Goal: Task Accomplishment & Management: Manage account settings

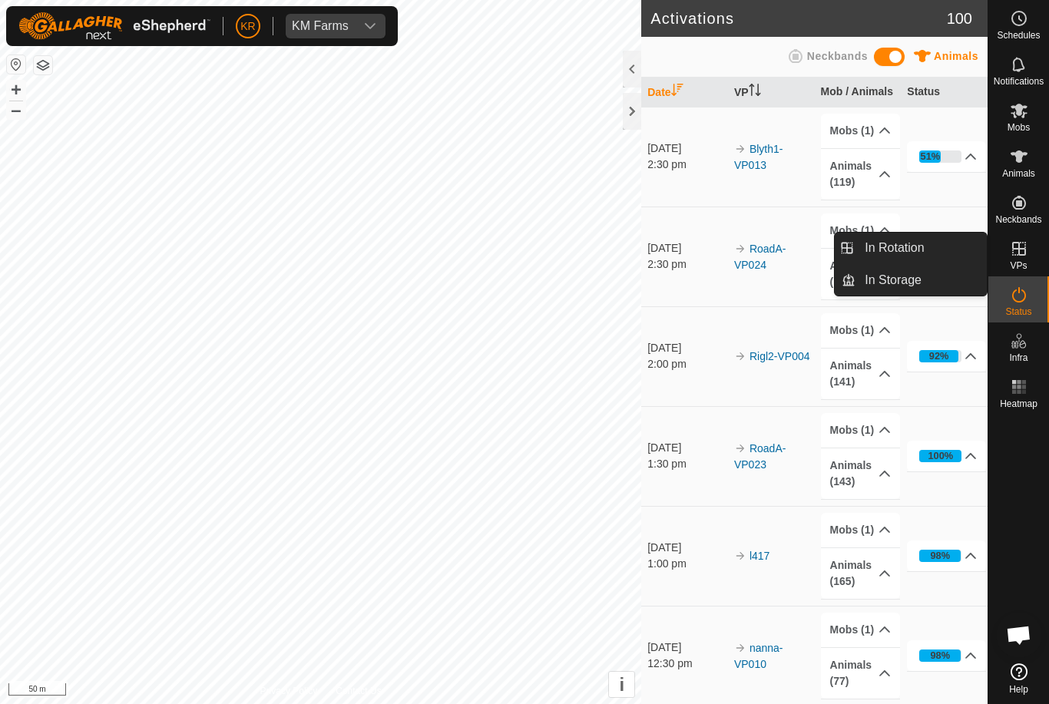
click at [939, 250] on link "In Rotation" at bounding box center [921, 248] width 131 height 31
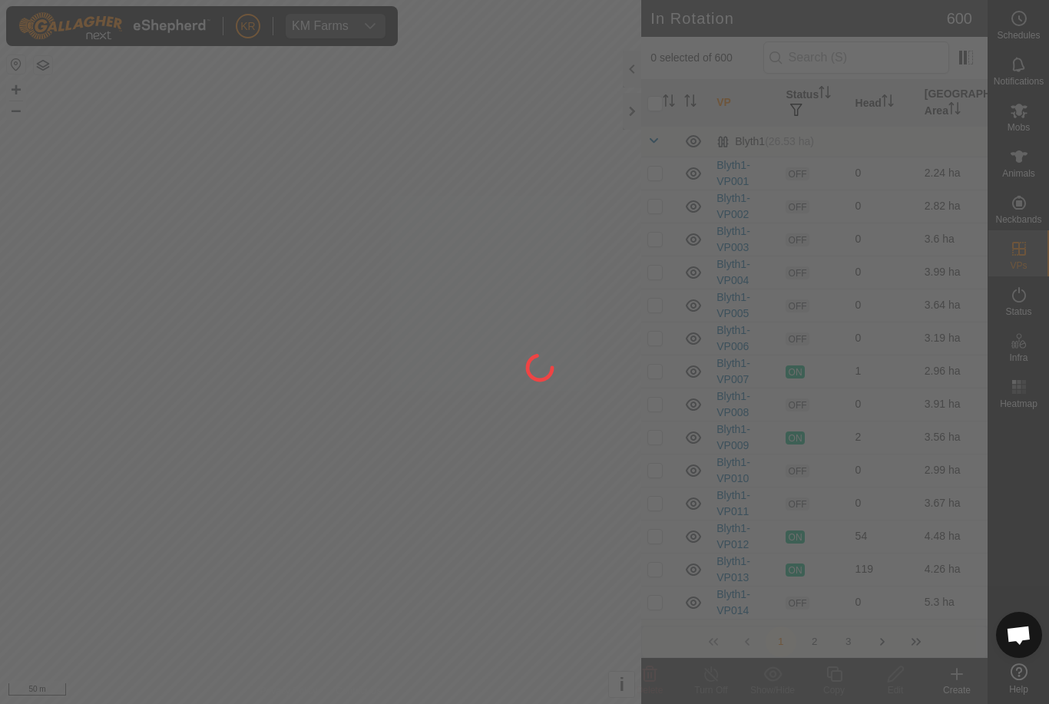
click at [923, 248] on div at bounding box center [524, 352] width 1049 height 704
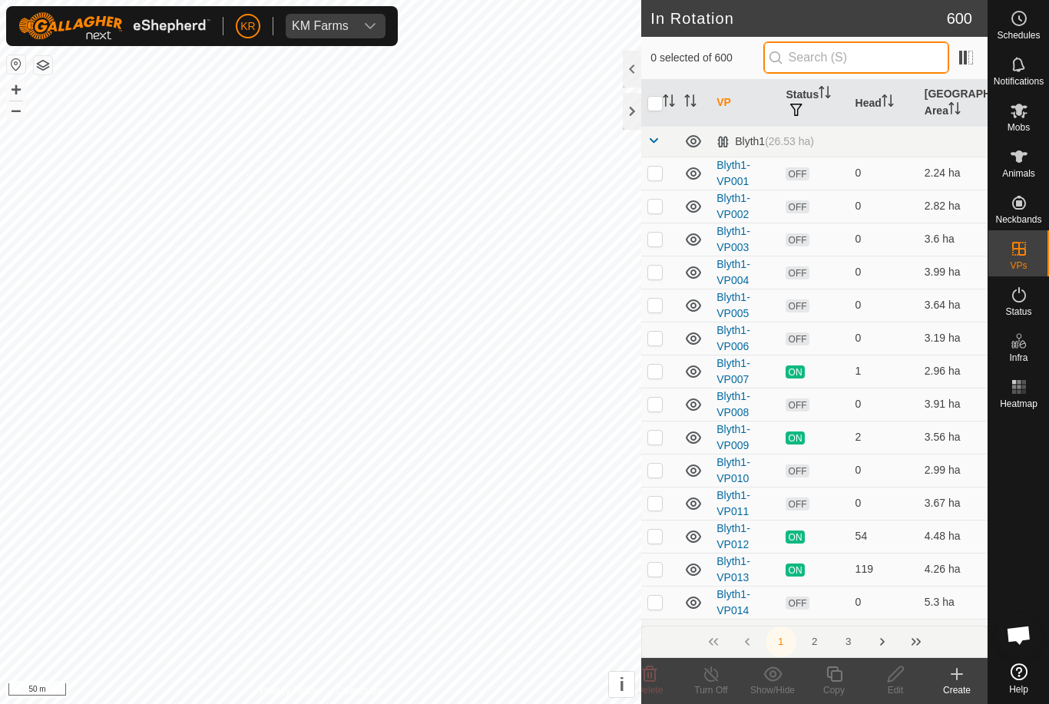
click at [899, 52] on input "text" at bounding box center [857, 57] width 186 height 32
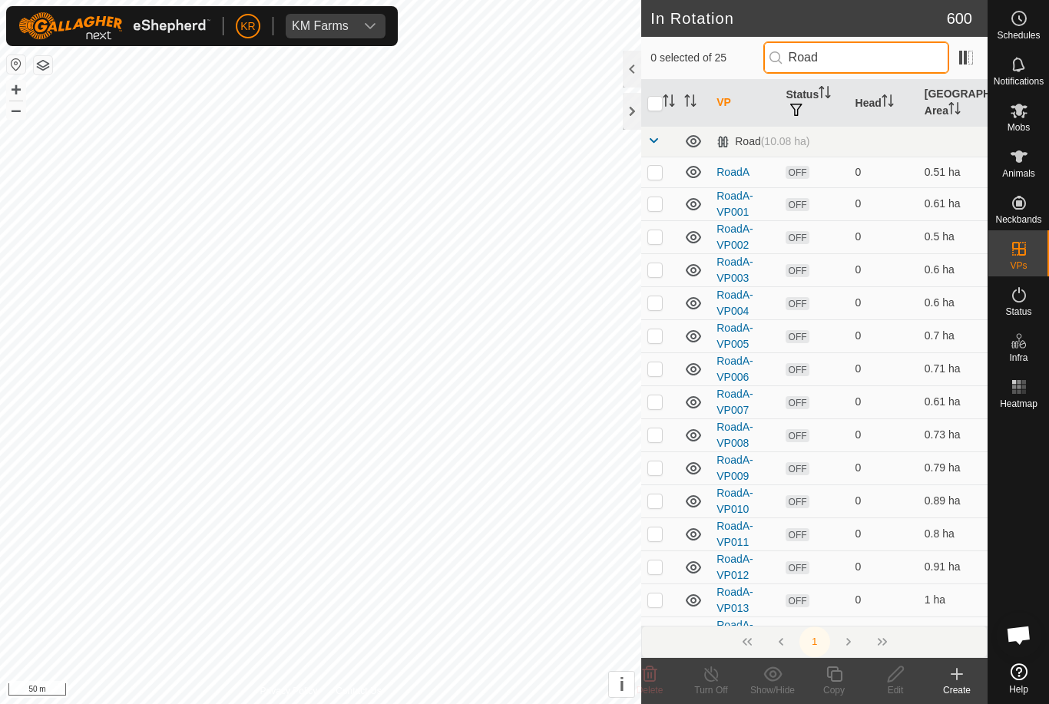
type input "Road"
click at [658, 611] on td at bounding box center [659, 600] width 37 height 33
checkbox input "true"
click at [664, 267] on td at bounding box center [659, 270] width 37 height 33
checkbox input "true"
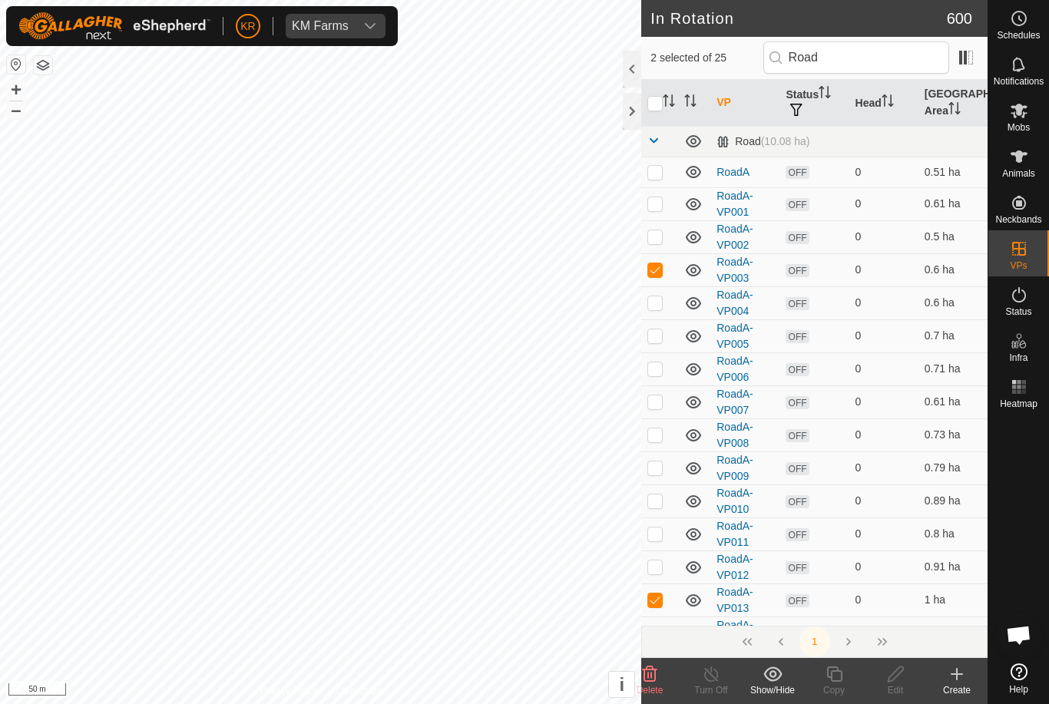
click at [658, 597] on p-checkbox at bounding box center [655, 600] width 15 height 12
checkbox input "false"
click at [658, 277] on td at bounding box center [659, 270] width 37 height 33
checkbox input "false"
click at [892, 61] on input "Road" at bounding box center [857, 57] width 186 height 32
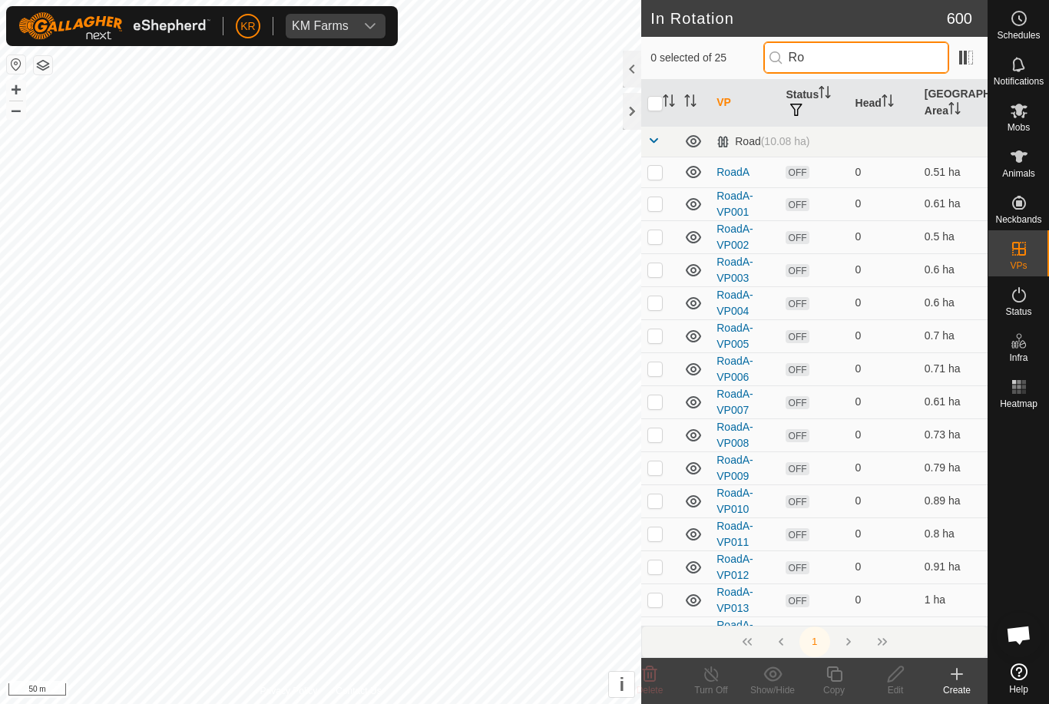
type input "R"
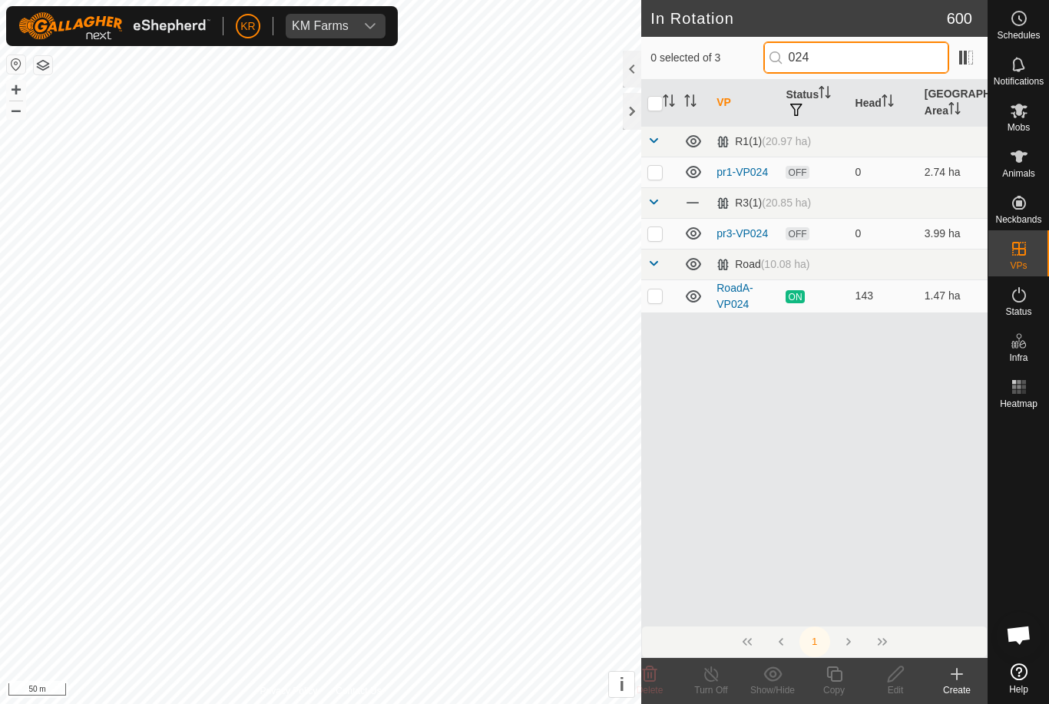
type input "024"
click at [656, 300] on p-checkbox at bounding box center [655, 296] width 15 height 12
checkbox input "true"
click at [843, 684] on div "Copy" at bounding box center [834, 691] width 61 height 14
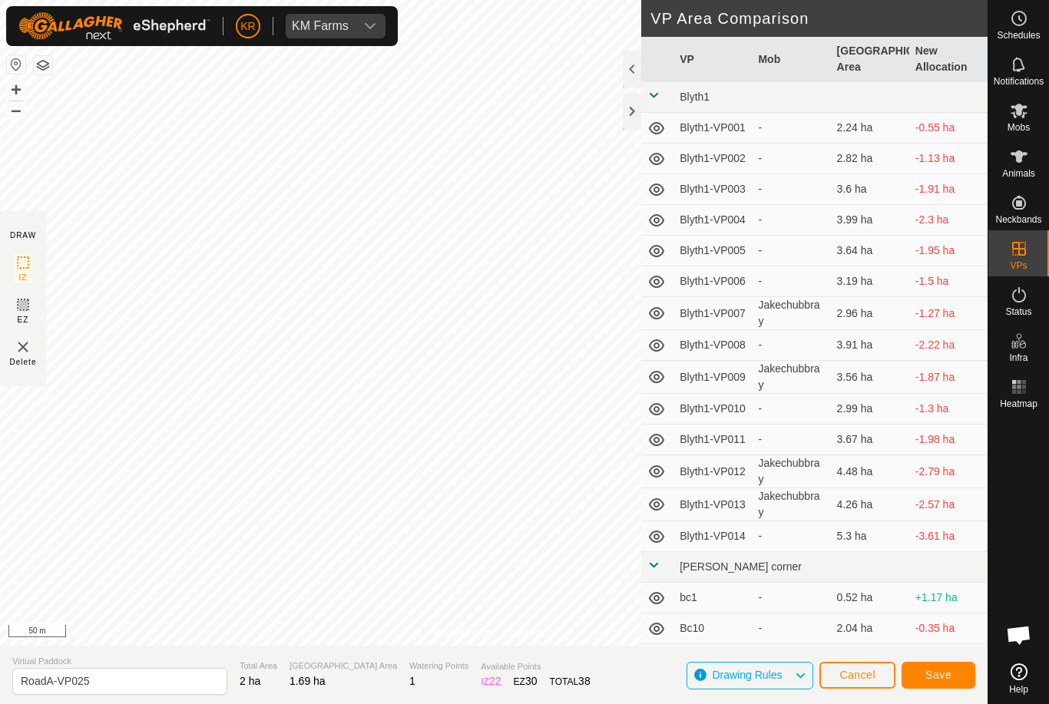
click at [953, 674] on button "Save" at bounding box center [939, 675] width 74 height 27
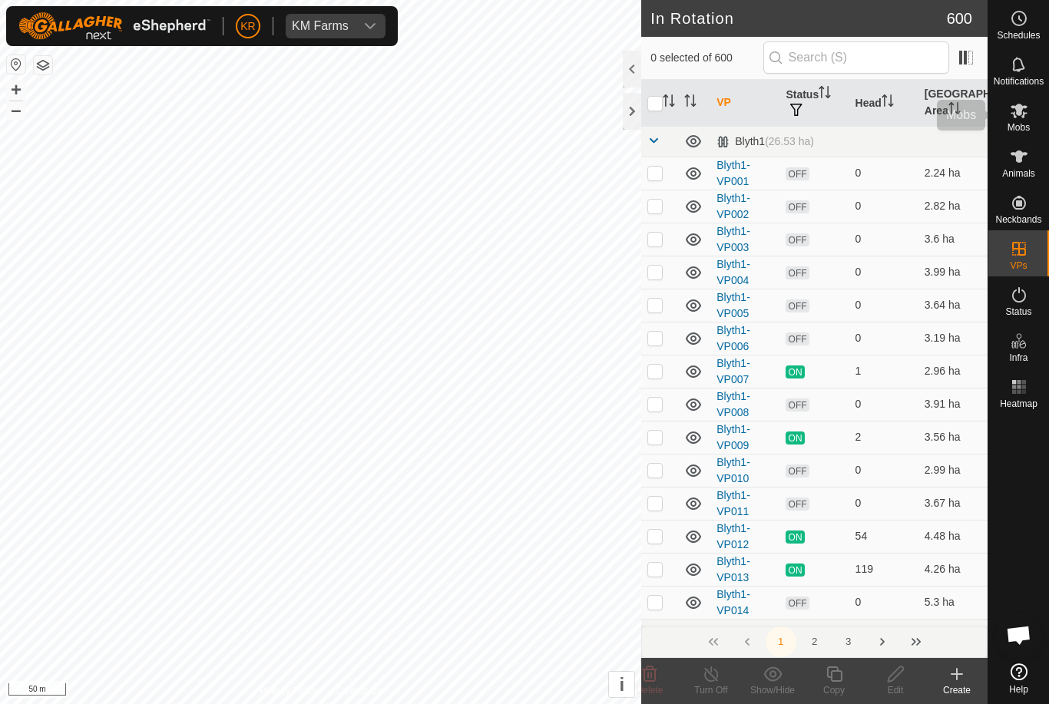
click at [1032, 128] on div "Mobs" at bounding box center [1019, 115] width 61 height 46
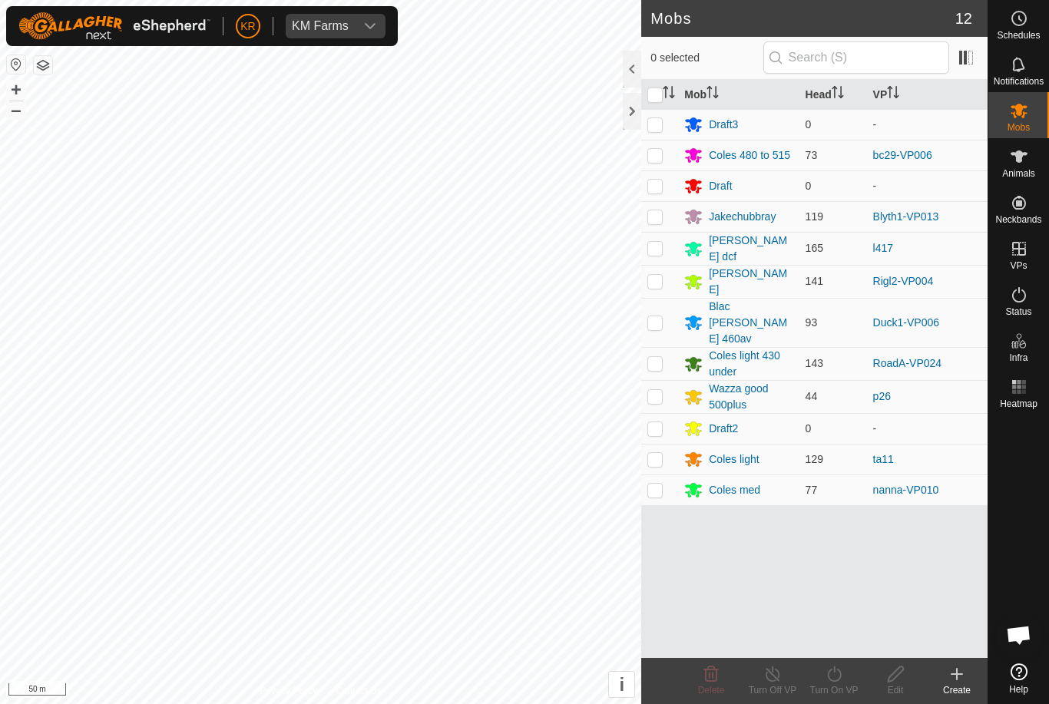
click at [667, 347] on td at bounding box center [659, 363] width 37 height 33
checkbox input "true"
click at [827, 673] on icon at bounding box center [834, 674] width 19 height 18
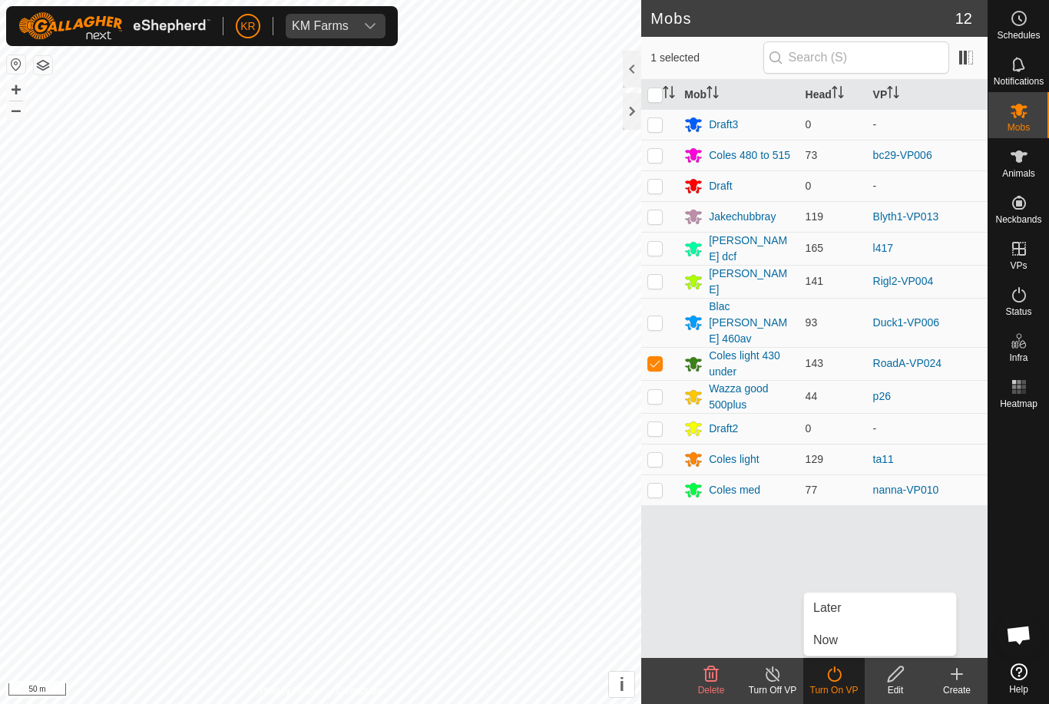
click at [850, 671] on turn-on-svg-icon at bounding box center [834, 674] width 61 height 18
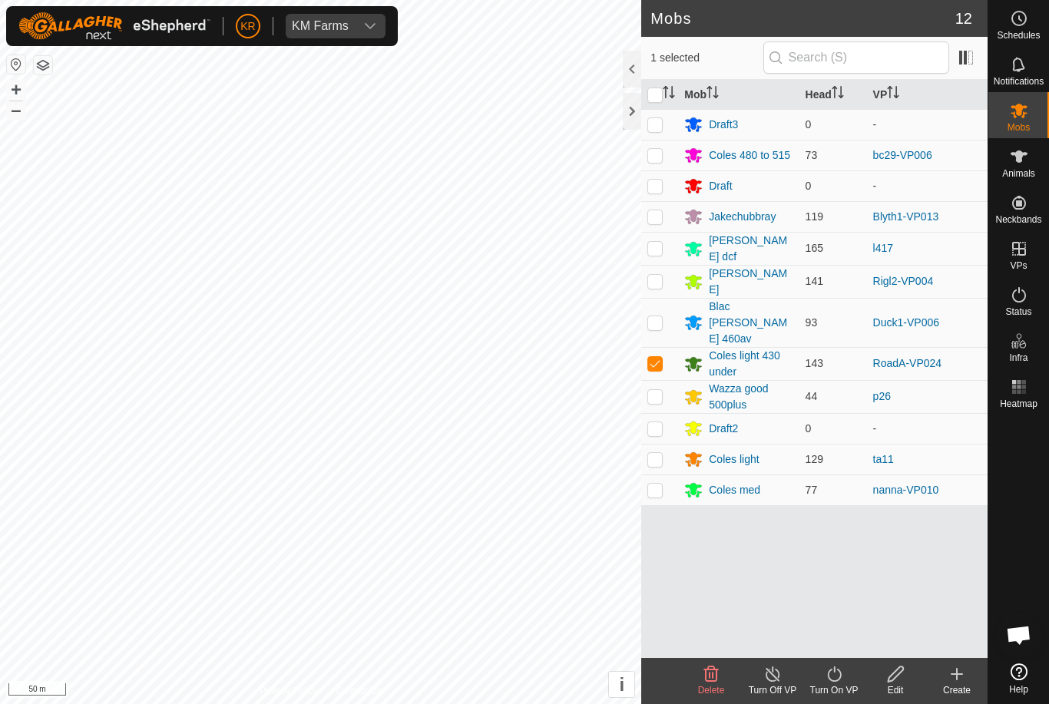
click at [856, 674] on turn-on-svg-icon at bounding box center [834, 674] width 61 height 18
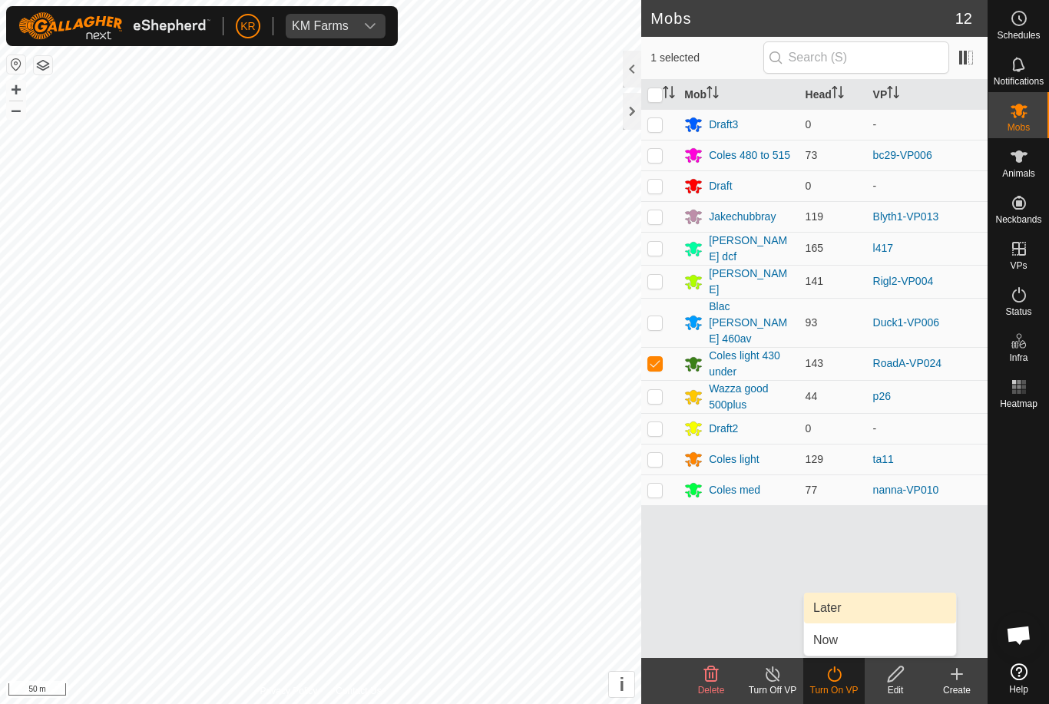
click at [842, 608] on link "Later" at bounding box center [880, 608] width 152 height 31
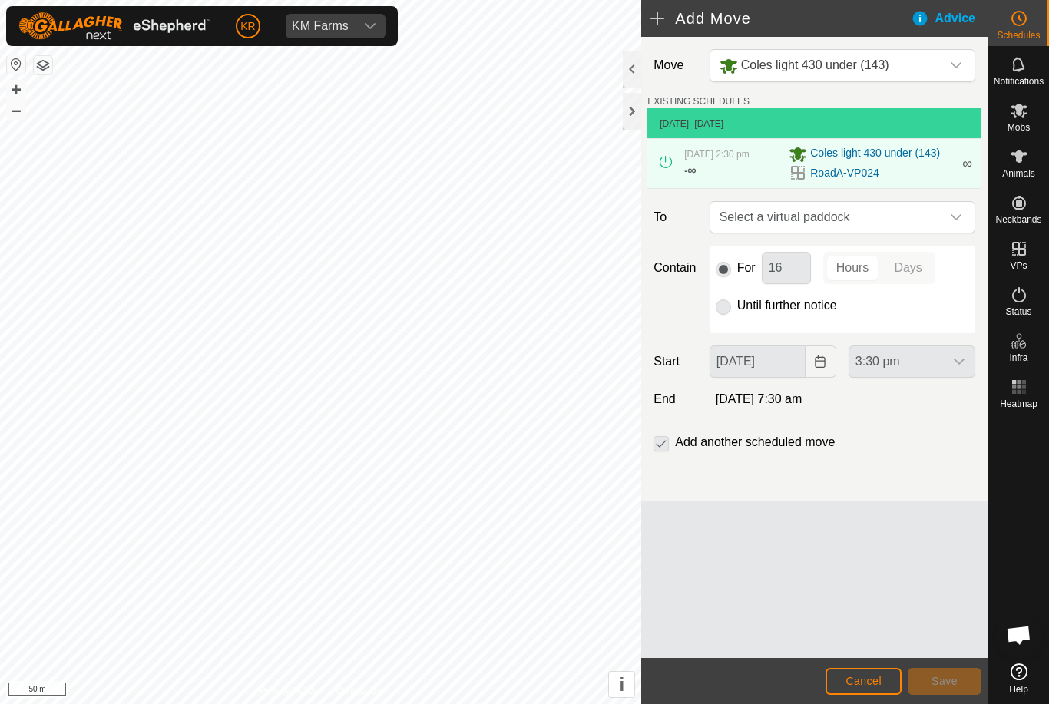
click at [938, 220] on span "Select a virtual paddock" at bounding box center [827, 217] width 227 height 31
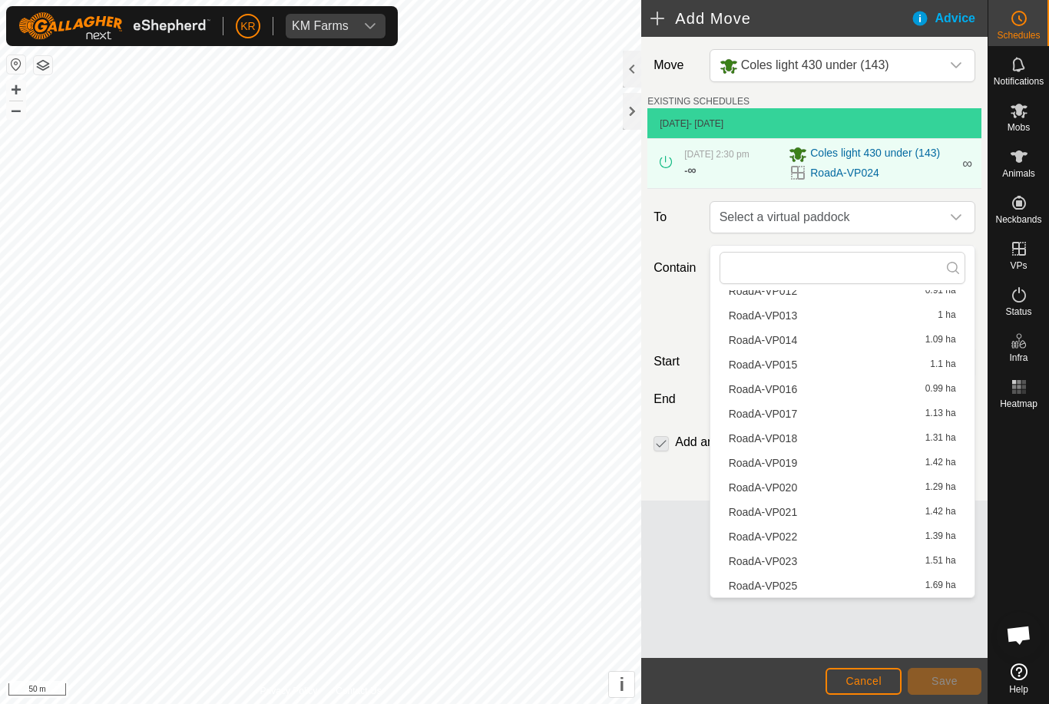
scroll to position [341, 0]
click at [796, 585] on span "RoadA-VP025" at bounding box center [763, 586] width 69 height 11
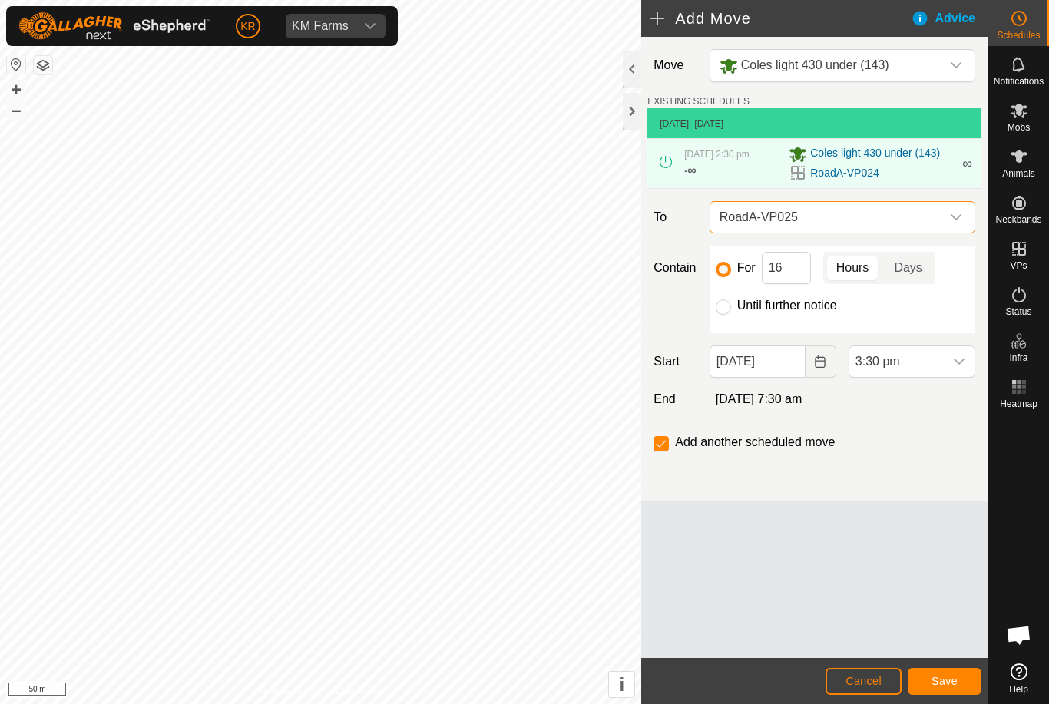
click at [727, 315] on input "Until further notice" at bounding box center [723, 307] width 15 height 15
radio input "true"
checkbox input "false"
click at [946, 669] on button "Save" at bounding box center [945, 681] width 74 height 27
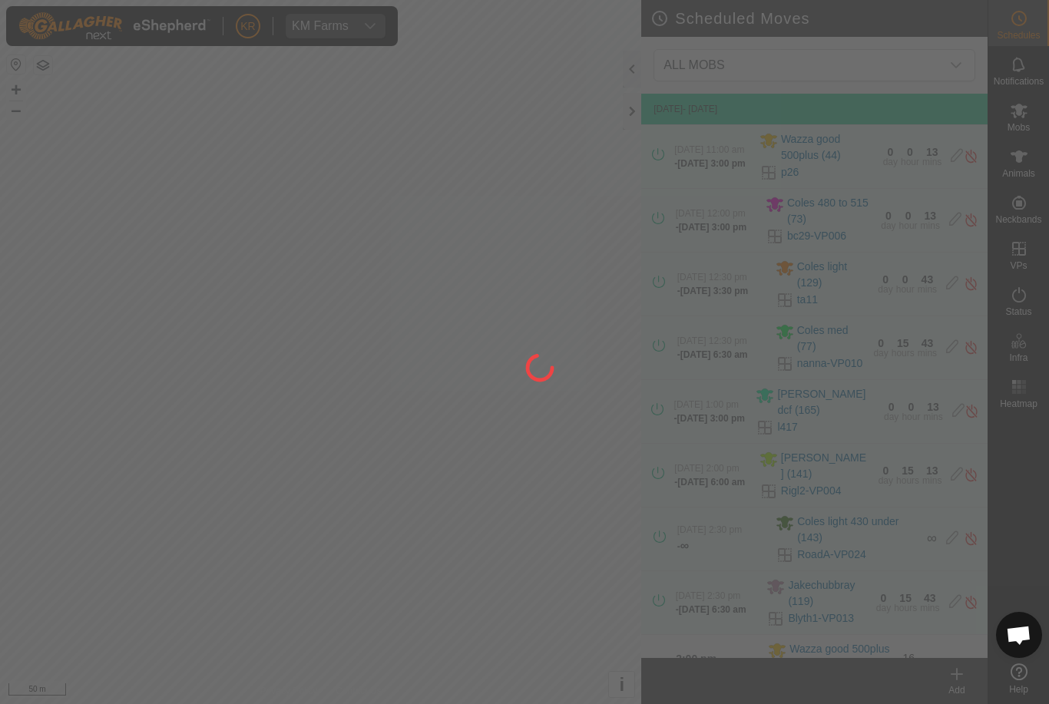
click at [1026, 254] on div at bounding box center [524, 352] width 1049 height 704
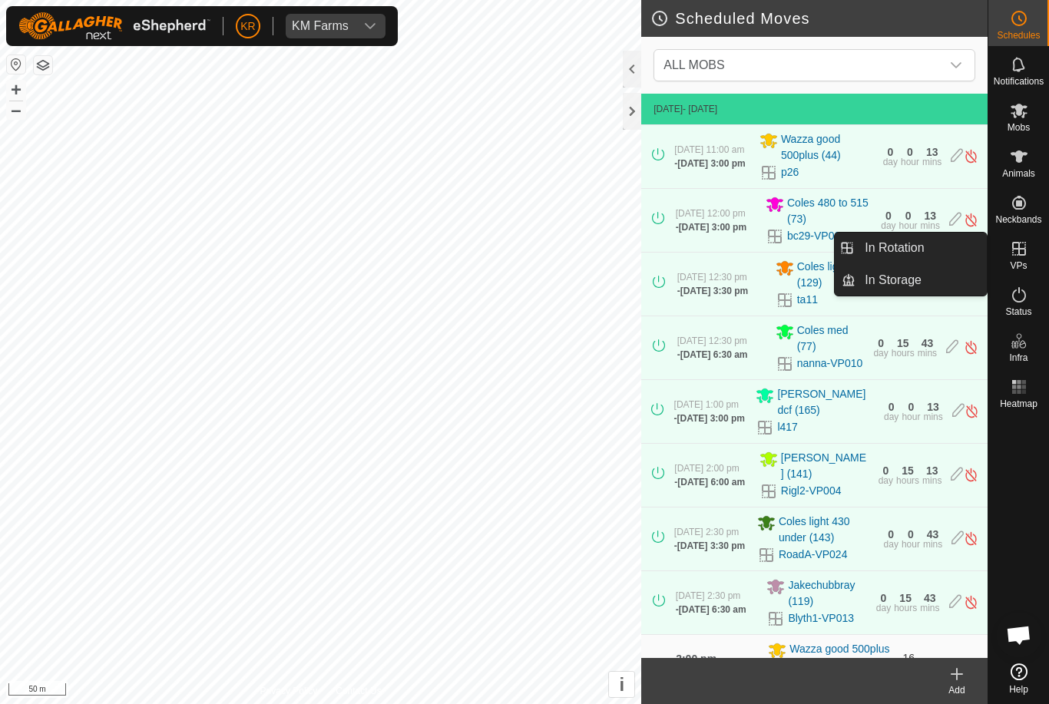
click at [966, 251] on link "In Rotation" at bounding box center [921, 248] width 131 height 31
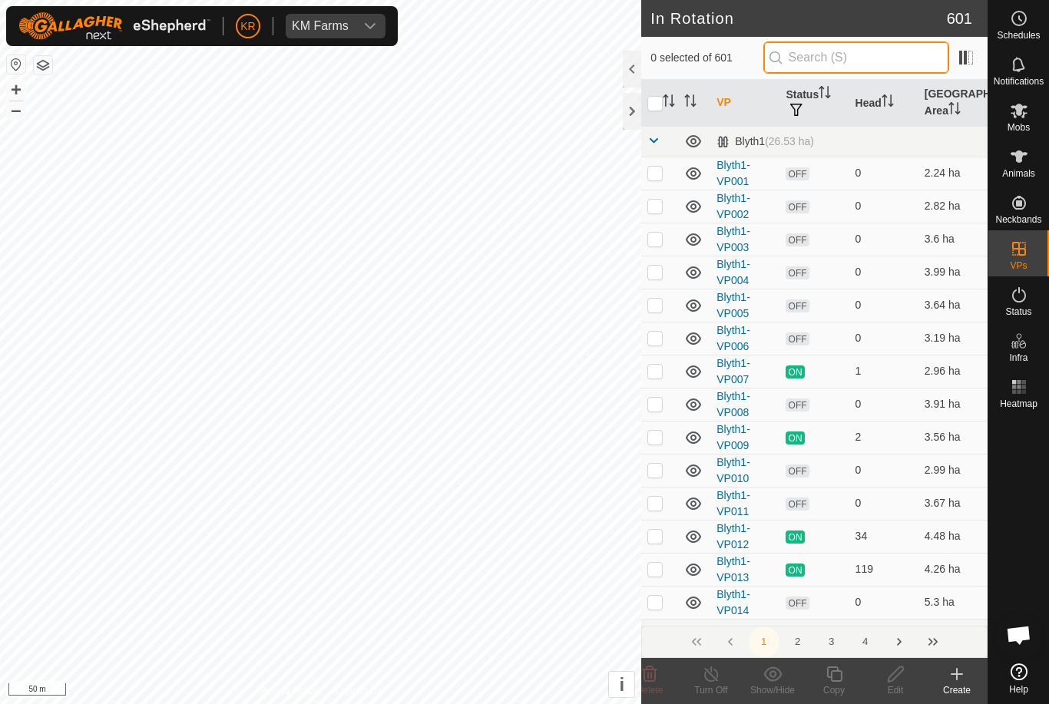
click at [901, 63] on input "text" at bounding box center [857, 57] width 186 height 32
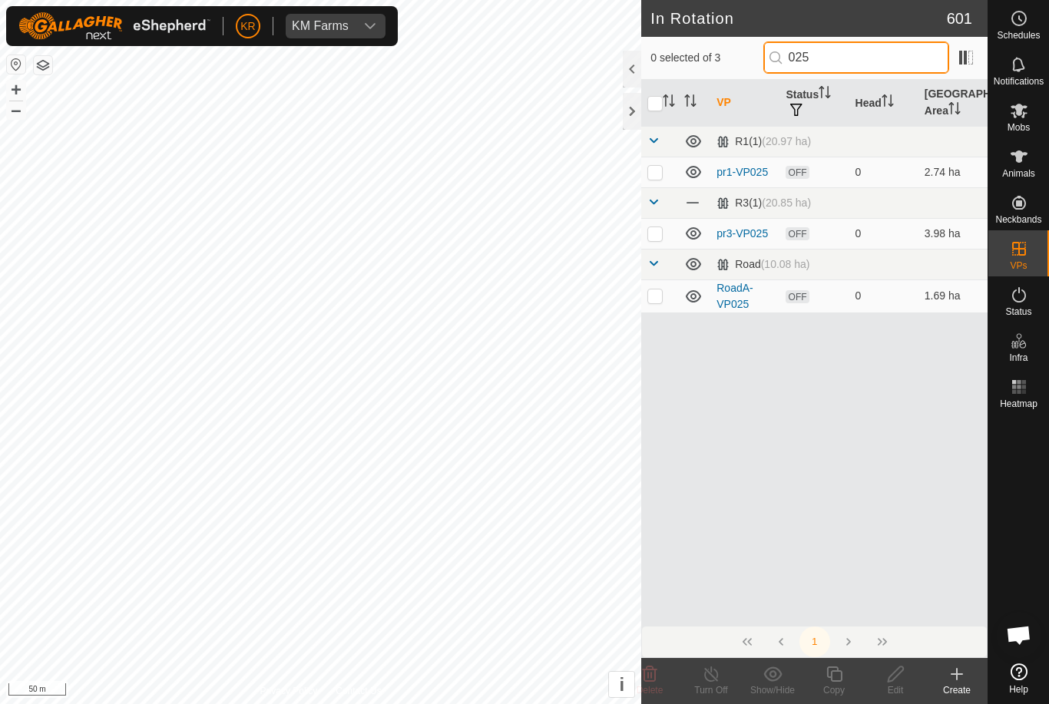
type input "025"
click at [657, 303] on td at bounding box center [659, 296] width 37 height 33
checkbox input "true"
click at [831, 676] on icon at bounding box center [834, 674] width 15 height 15
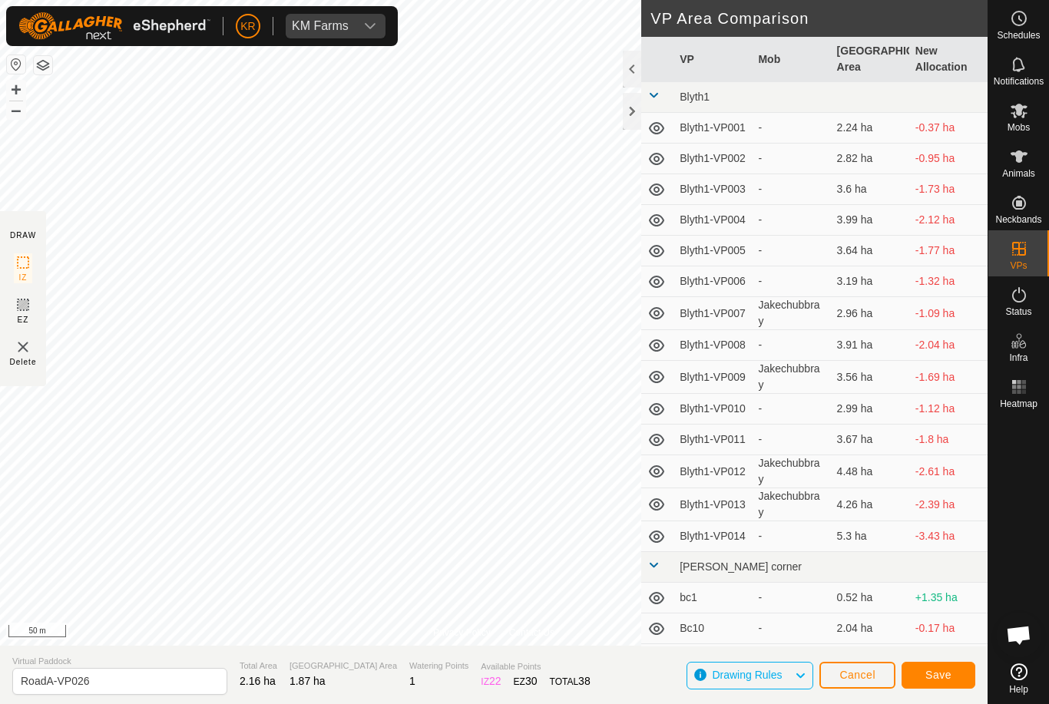
click at [951, 666] on button "Save" at bounding box center [939, 675] width 74 height 27
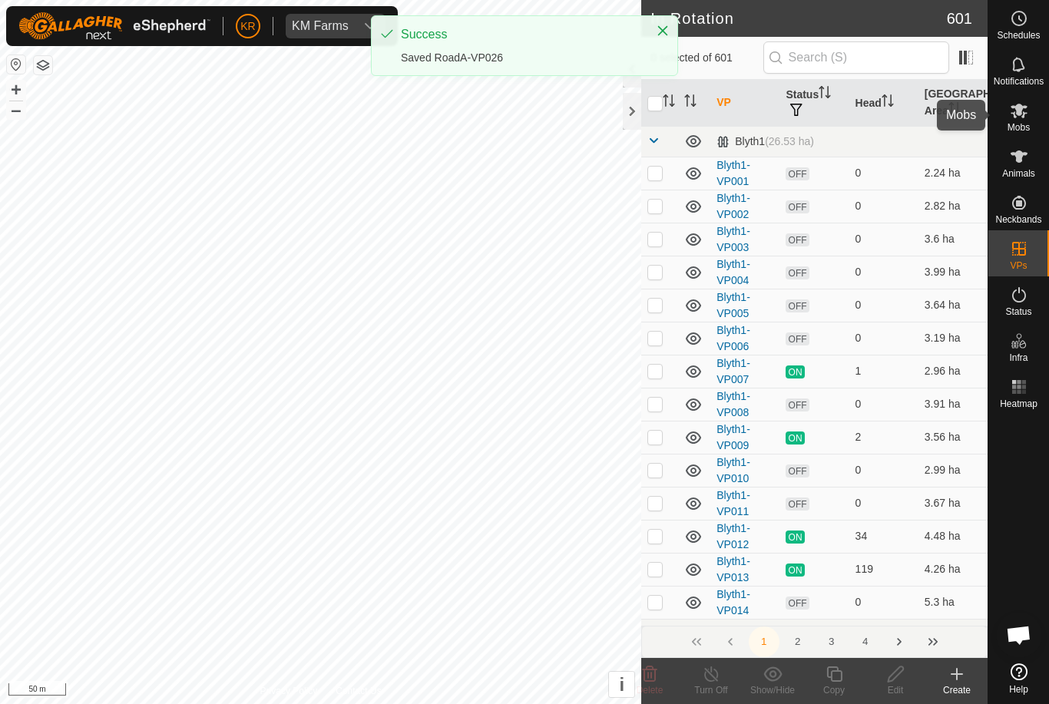
click at [1044, 122] on div "Mobs" at bounding box center [1019, 115] width 61 height 46
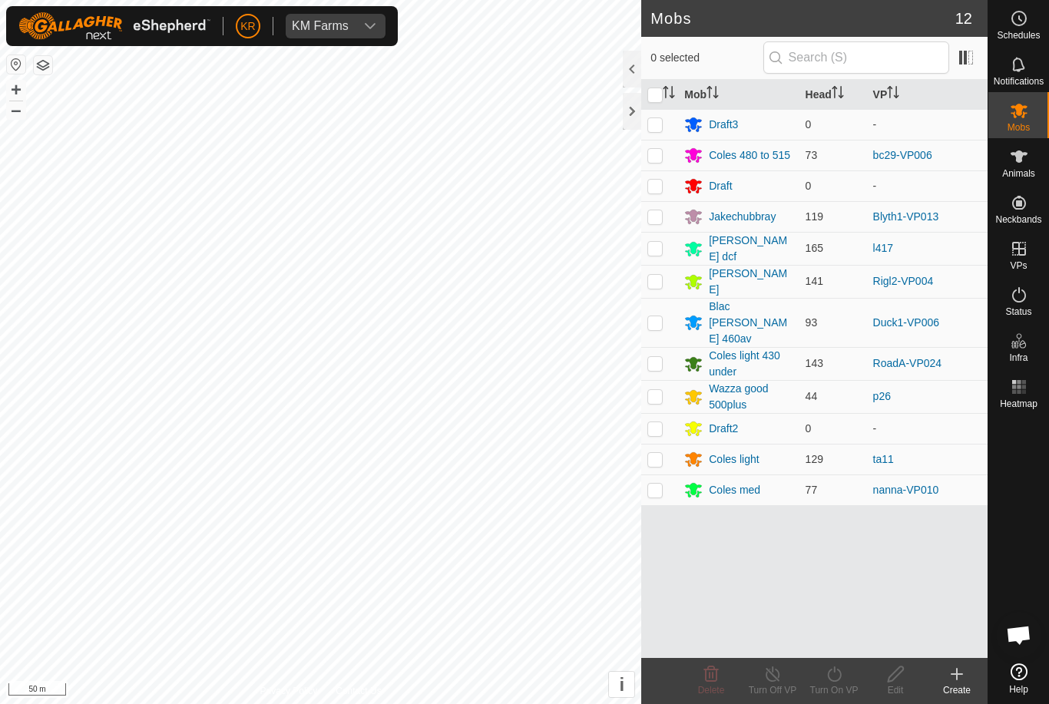
click at [659, 357] on p-checkbox at bounding box center [655, 363] width 15 height 12
checkbox input "true"
click at [833, 678] on icon at bounding box center [834, 674] width 19 height 18
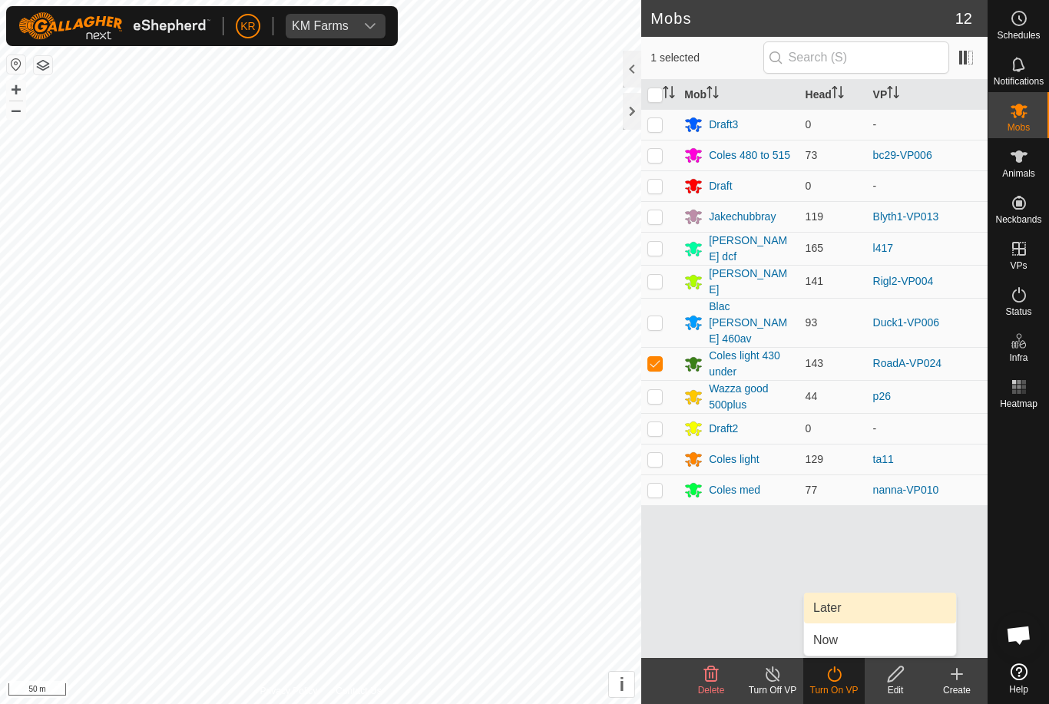
click at [843, 608] on link "Later" at bounding box center [880, 608] width 152 height 31
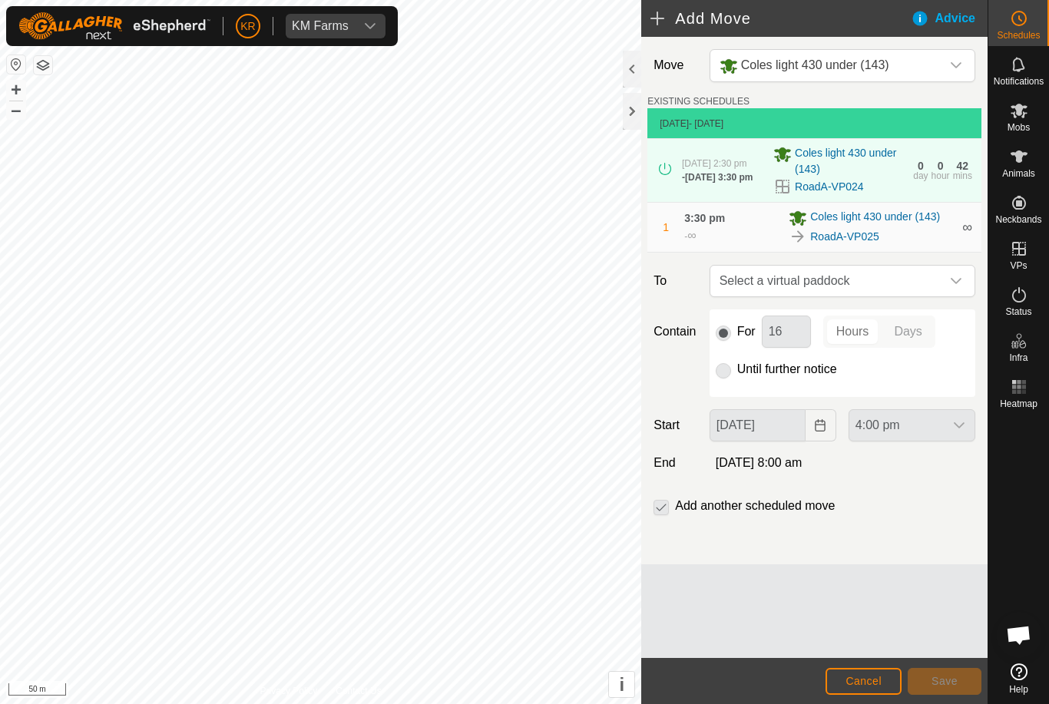
click at [959, 430] on div "4:00 pm" at bounding box center [912, 425] width 139 height 32
click at [968, 279] on div "dropdown trigger" at bounding box center [956, 281] width 31 height 31
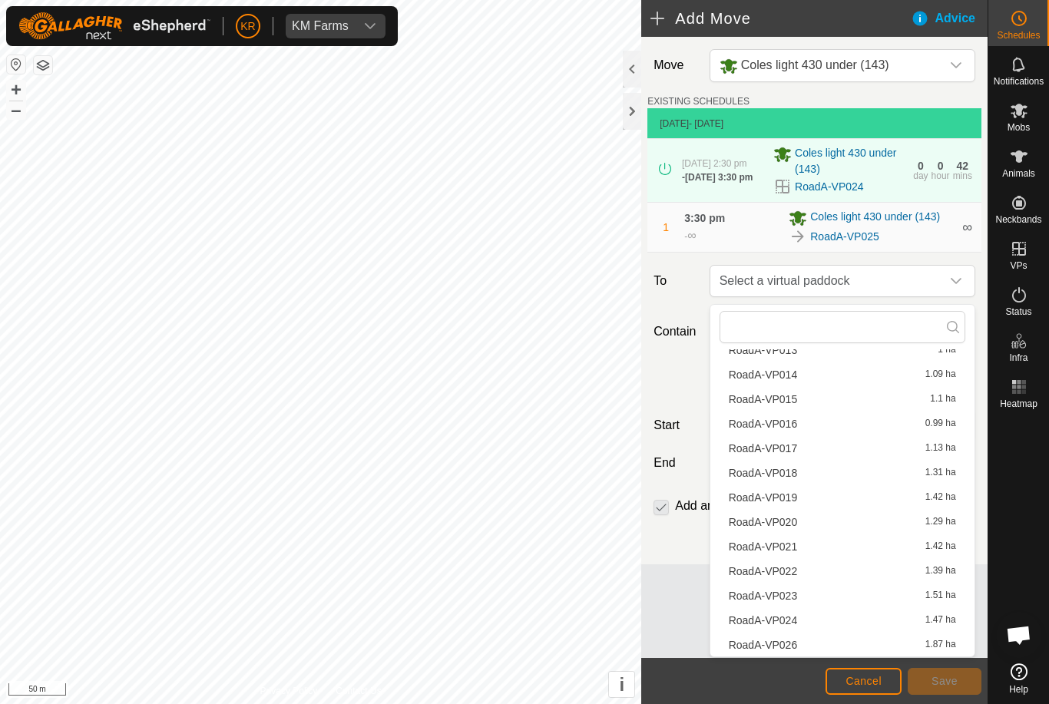
scroll to position [366, 0]
click at [795, 643] on span "RoadA-VP026" at bounding box center [763, 645] width 69 height 11
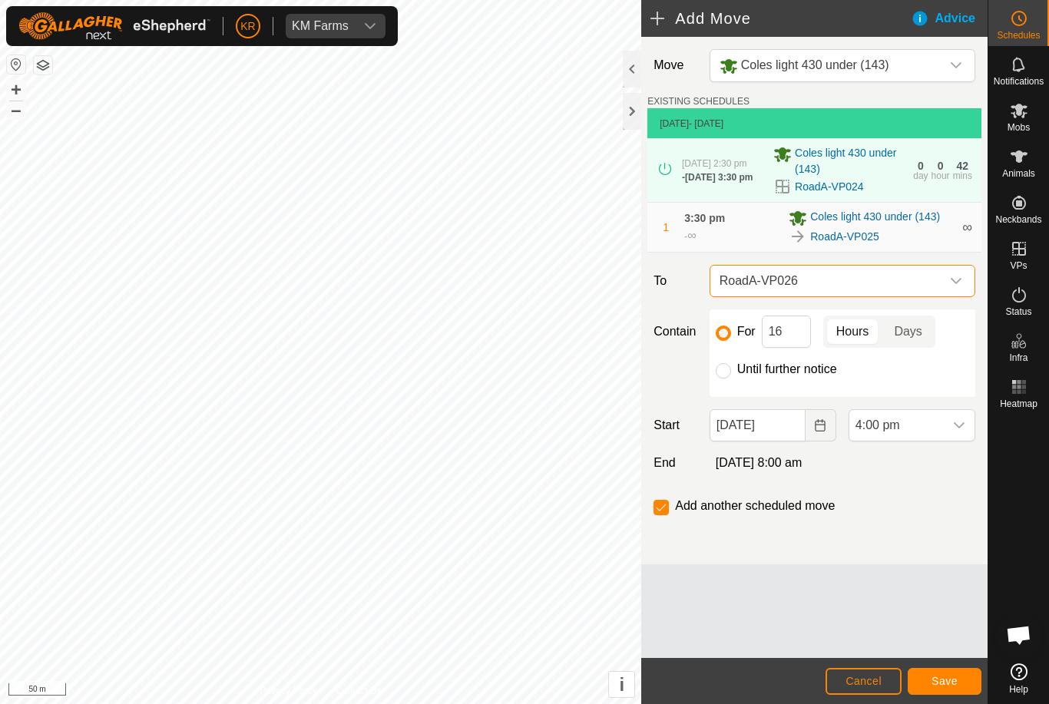
click at [727, 375] on input "Until further notice" at bounding box center [723, 370] width 15 height 15
radio input "true"
checkbox input "false"
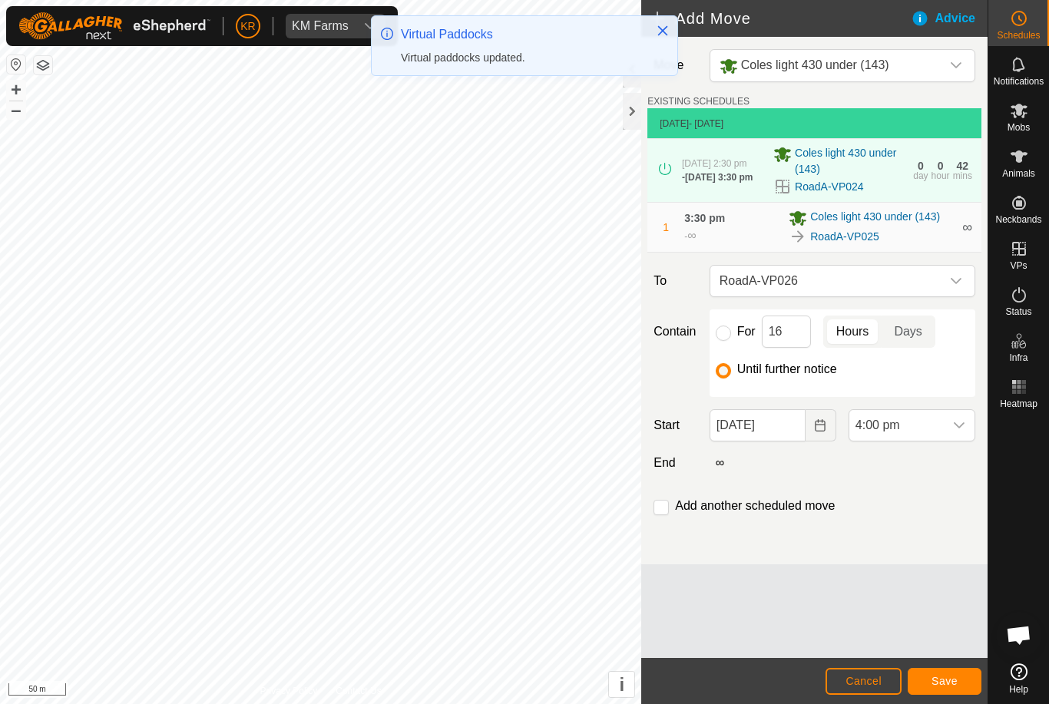
click at [943, 426] on span "4:00 pm" at bounding box center [897, 425] width 94 height 31
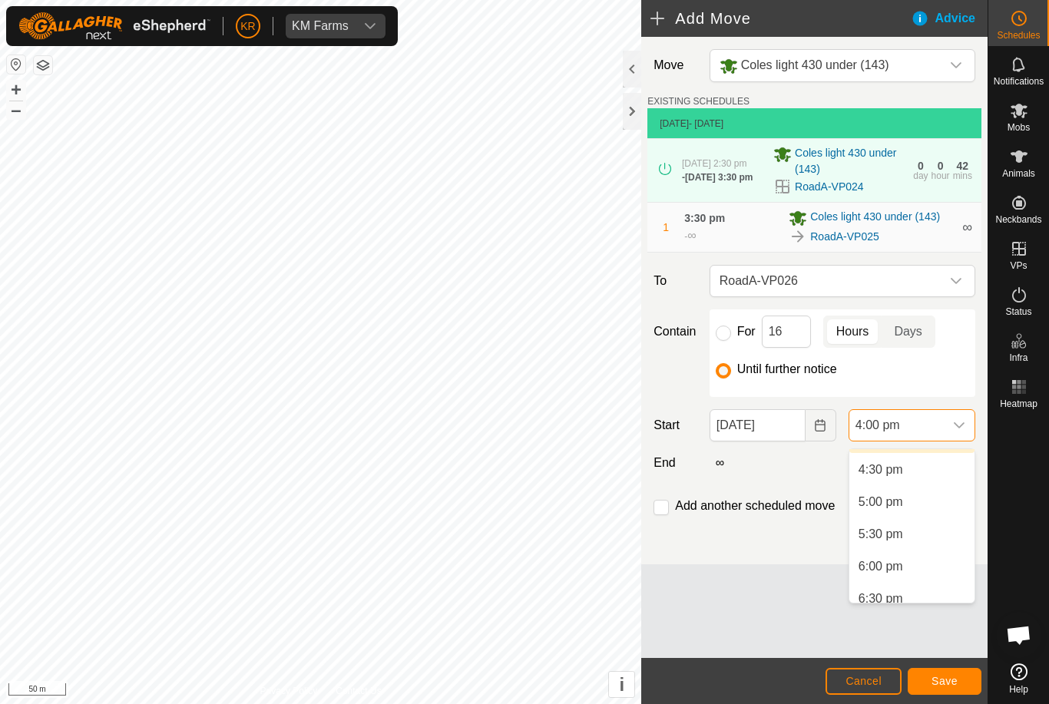
scroll to position [1059, 0]
click at [893, 471] on span "4:30 pm" at bounding box center [881, 471] width 45 height 18
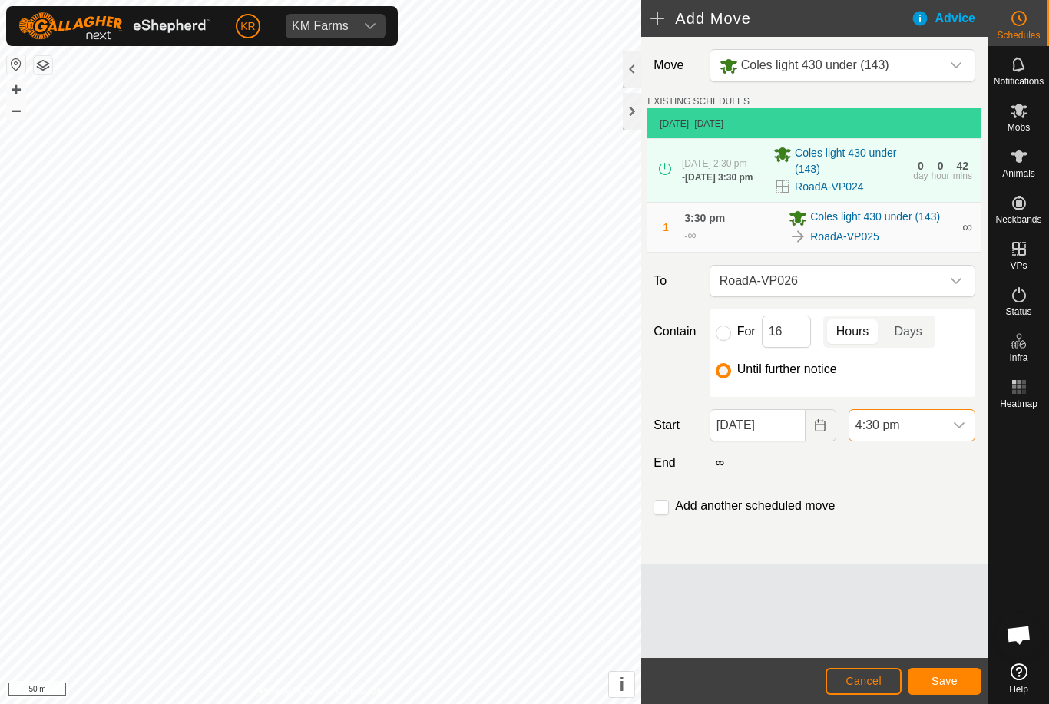
scroll to position [1032, 0]
click at [942, 674] on button "Save" at bounding box center [945, 681] width 74 height 27
